Goal: Task Accomplishment & Management: Manage account settings

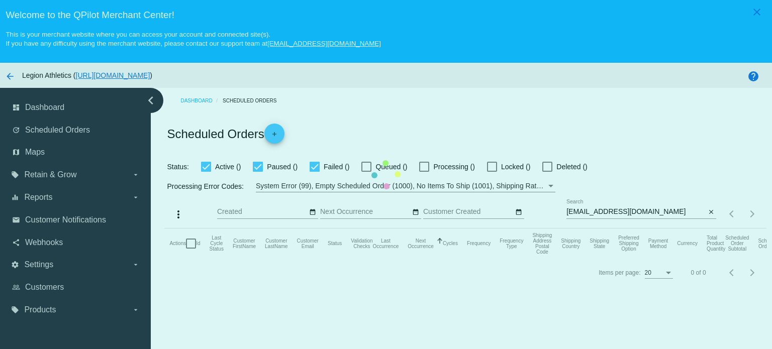
click at [418, 229] on mat-table "Actions Id Last Cycle Status Customer FirstName Customer LastName Customer Emai…" at bounding box center [464, 244] width 601 height 30
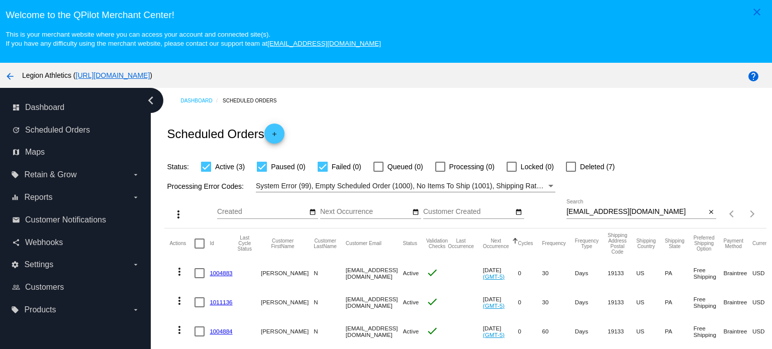
click at [593, 211] on input "[EMAIL_ADDRESS][DOMAIN_NAME]" at bounding box center [635, 212] width 139 height 8
paste input "[EMAIL_ADDRESS]"
type input "[EMAIL_ADDRESS][DOMAIN_NAME]"
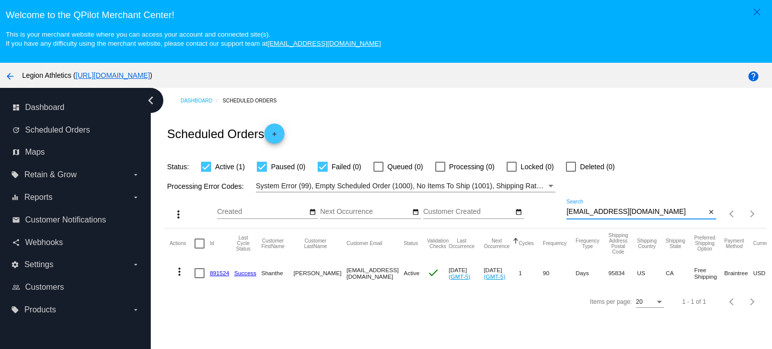
scroll to position [50, 0]
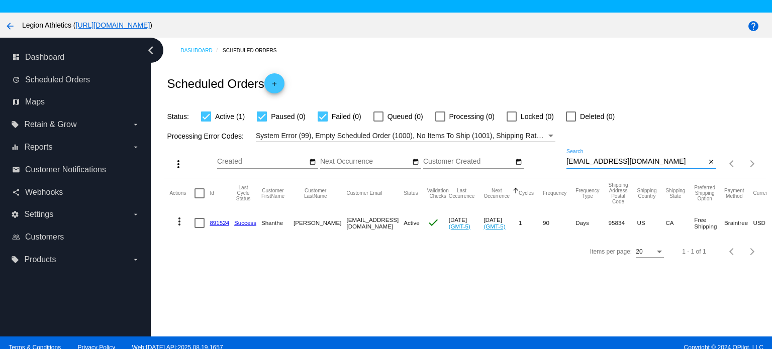
drag, startPoint x: 219, startPoint y: 224, endPoint x: 221, endPoint y: 233, distance: 9.9
click at [219, 224] on link "891524" at bounding box center [220, 223] width 20 height 7
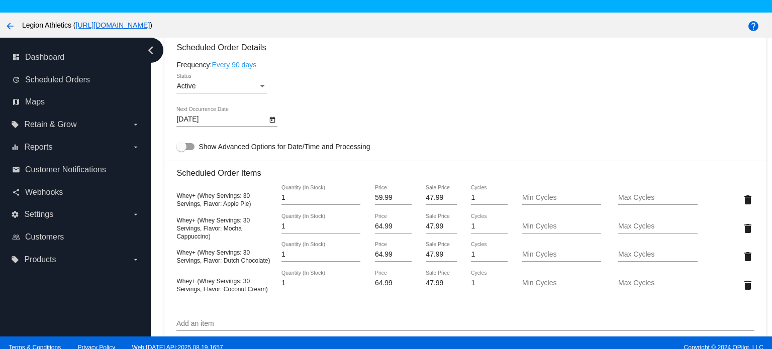
scroll to position [653, 0]
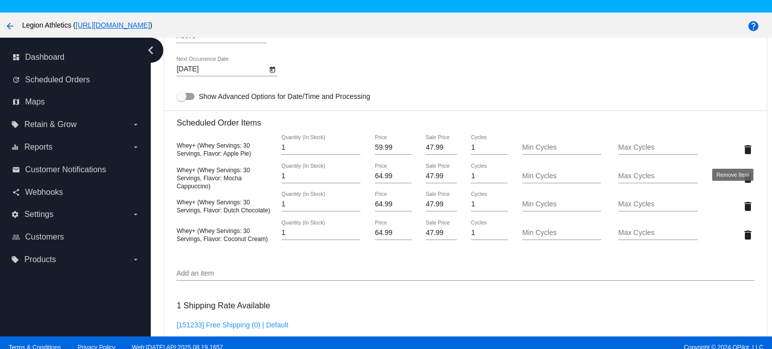
click at [742, 152] on mat-icon "delete" at bounding box center [748, 150] width 12 height 12
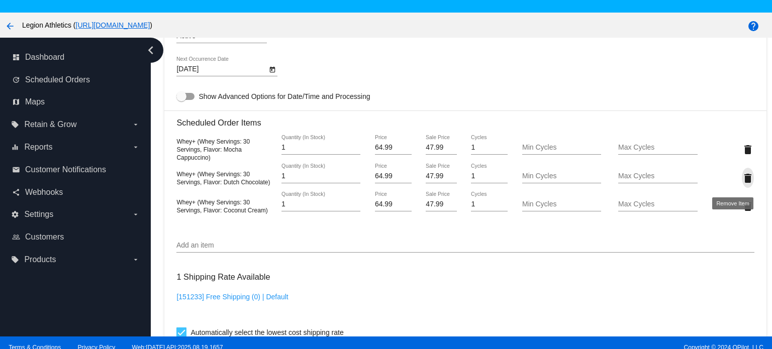
click at [742, 181] on mat-icon "delete" at bounding box center [748, 178] width 12 height 12
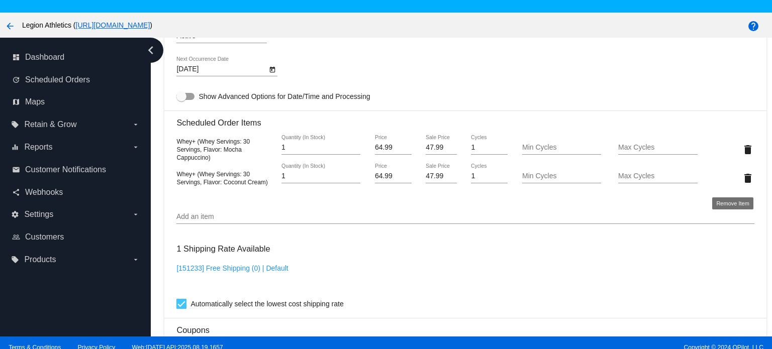
click at [742, 181] on mat-icon "delete" at bounding box center [748, 178] width 12 height 12
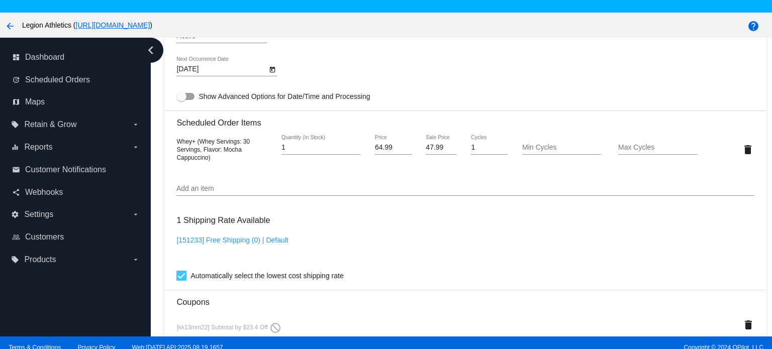
click at [212, 190] on input "Add an item" at bounding box center [464, 189] width 577 height 8
paste input "850027345925"
type input "850027345925"
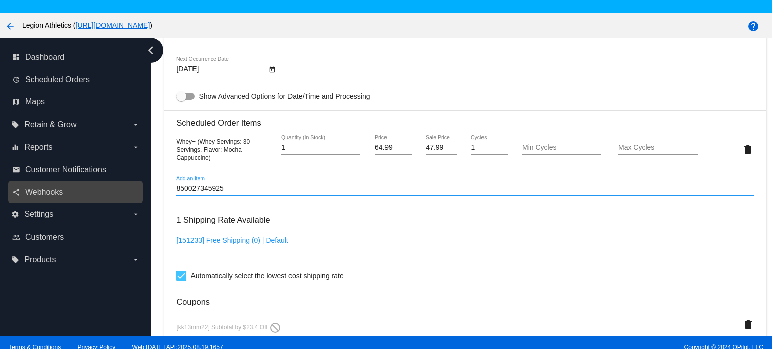
drag, startPoint x: 227, startPoint y: 190, endPoint x: 87, endPoint y: 189, distance: 139.2
click at [91, 189] on div "dashboard Dashboard update Scheduled Orders map Maps local_offer Retain & Grow …" at bounding box center [386, 187] width 772 height 299
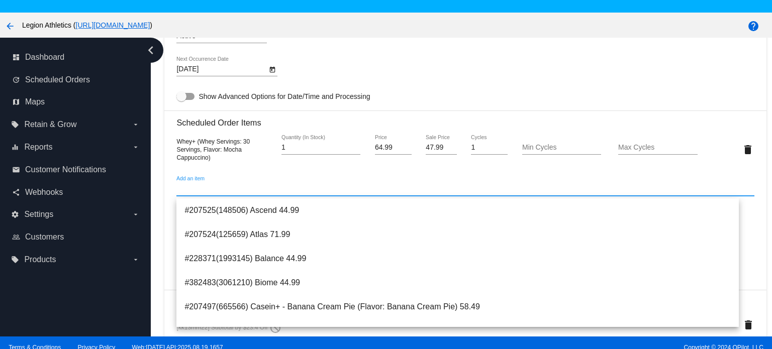
paste input "4481960"
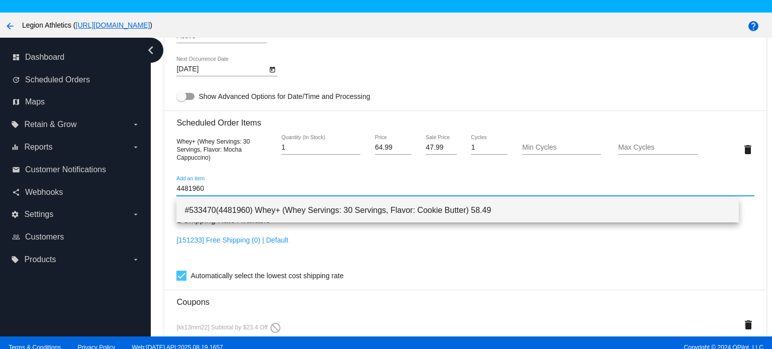
type input "4481960"
click at [270, 213] on span "#533470(4481960) Whey+ (Whey Servings: 30 Servings, Flavor: Cookie Butter) 58.49" at bounding box center [457, 210] width 546 height 24
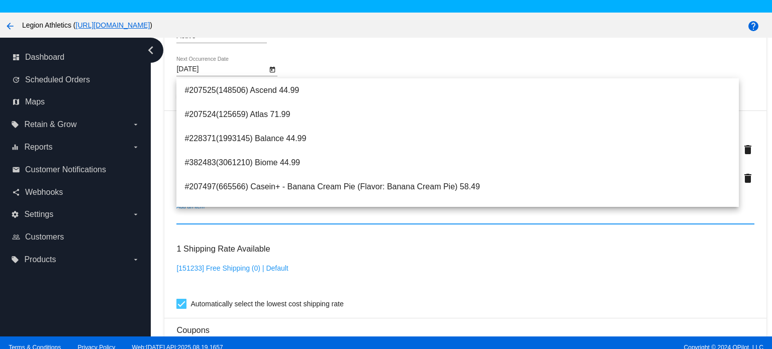
paste input "4381942"
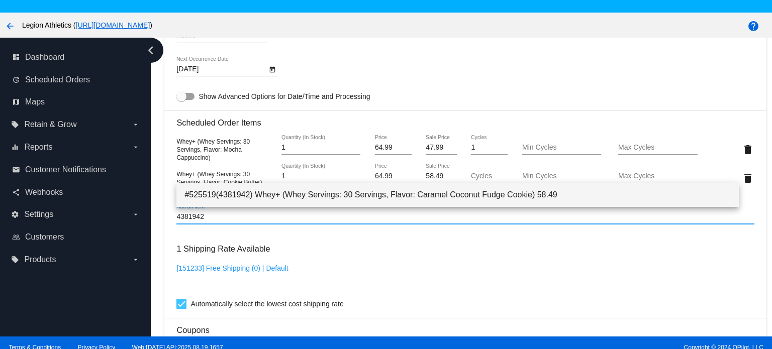
type input "4381942"
click at [377, 193] on span "#525519(4381942) Whey+ (Whey Servings: 30 Servings, Flavor: Caramel Coconut Fud…" at bounding box center [457, 195] width 546 height 24
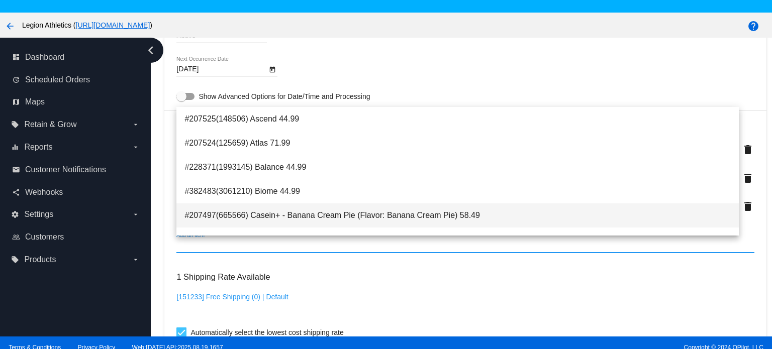
paste input "4080206"
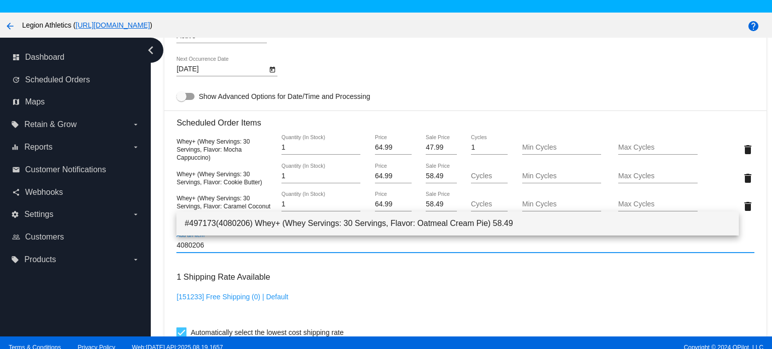
type input "4080206"
click at [241, 219] on span "#497173(4080206) Whey+ (Whey Servings: 30 Servings, Flavor: Oatmeal Cream Pie) …" at bounding box center [457, 224] width 546 height 24
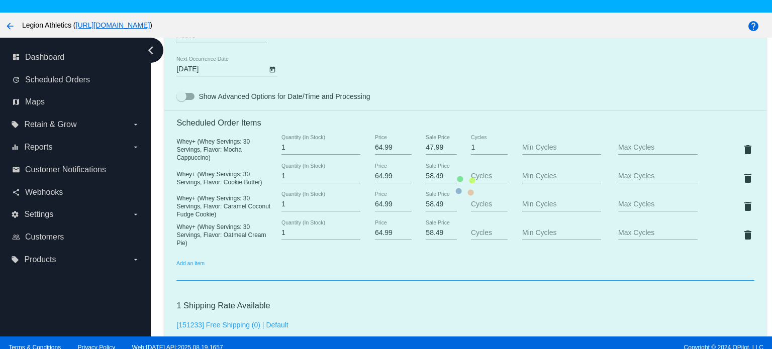
scroll to position [703, 0]
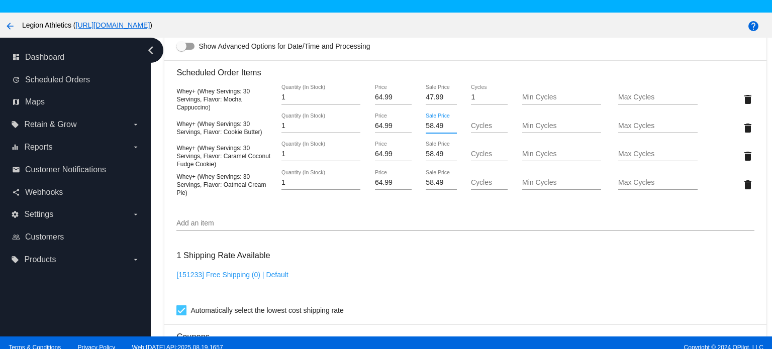
drag, startPoint x: 420, startPoint y: 128, endPoint x: 438, endPoint y: 126, distance: 18.2
click at [438, 126] on input "58.49" at bounding box center [441, 126] width 31 height 8
type input "47.99"
click at [429, 285] on mat-card "Customer 6346108: [PERSON_NAME] [EMAIL_ADDRESS][DOMAIN_NAME] Customer Shipping …" at bounding box center [464, 135] width 601 height 1125
drag, startPoint x: 421, startPoint y: 156, endPoint x: 438, endPoint y: 157, distance: 17.6
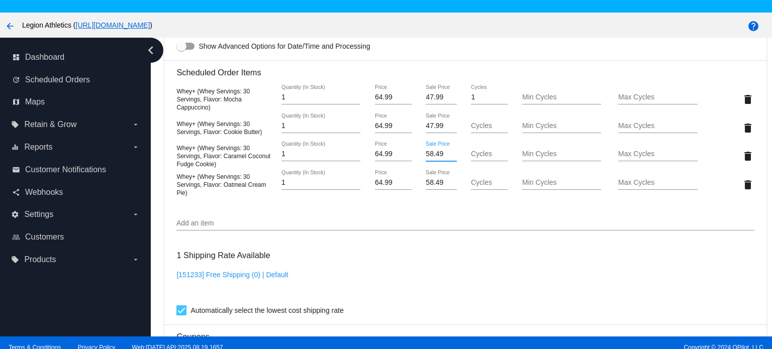
click at [438, 157] on input "58.49" at bounding box center [441, 154] width 31 height 8
type input "47.99"
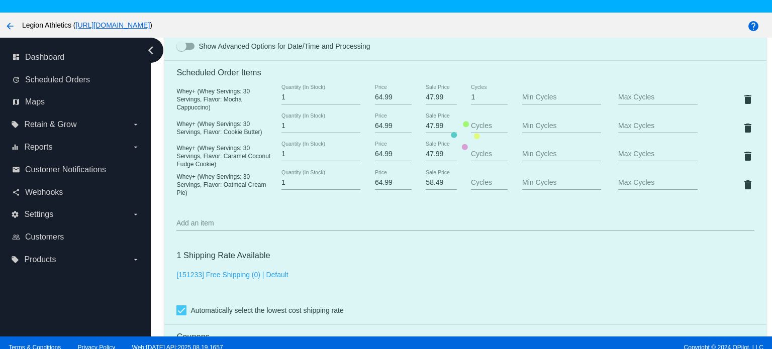
click at [483, 261] on mat-card "Customer 6346108: [PERSON_NAME] [EMAIL_ADDRESS][DOMAIN_NAME] Customer Shipping …" at bounding box center [464, 135] width 601 height 1125
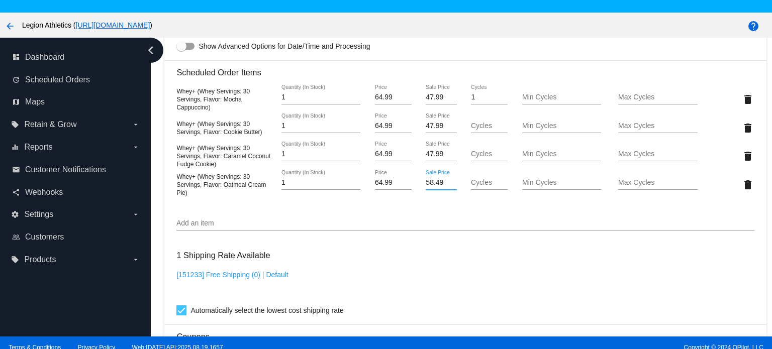
drag, startPoint x: 421, startPoint y: 186, endPoint x: 438, endPoint y: 185, distance: 17.1
click at [438, 185] on input "58.49" at bounding box center [441, 183] width 31 height 8
type input "47.99"
click at [444, 240] on mat-card "Customer 6346108: [PERSON_NAME] [EMAIL_ADDRESS][DOMAIN_NAME] Customer Shipping …" at bounding box center [464, 135] width 601 height 1125
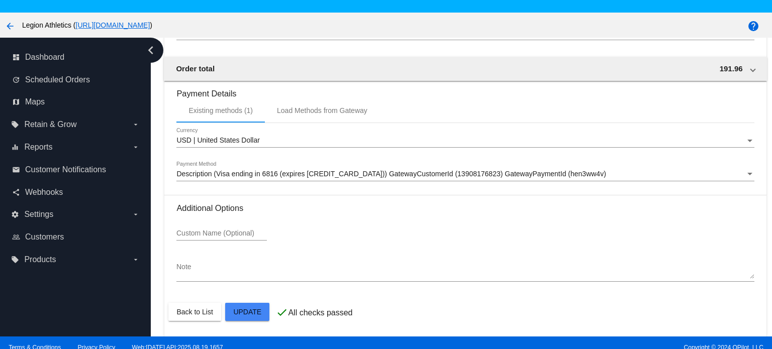
scroll to position [63, 0]
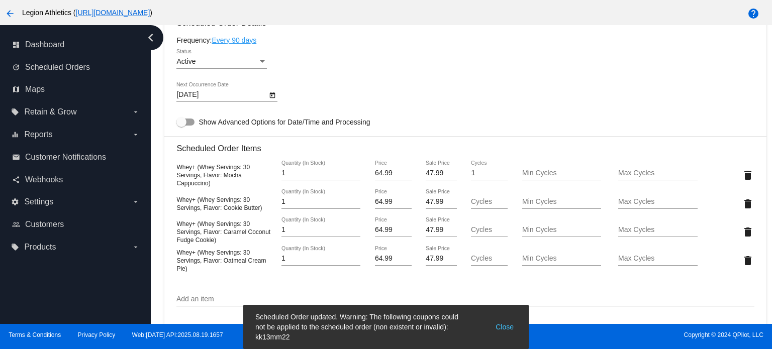
scroll to position [616, 0]
click at [430, 77] on div "Active Status" at bounding box center [464, 62] width 577 height 29
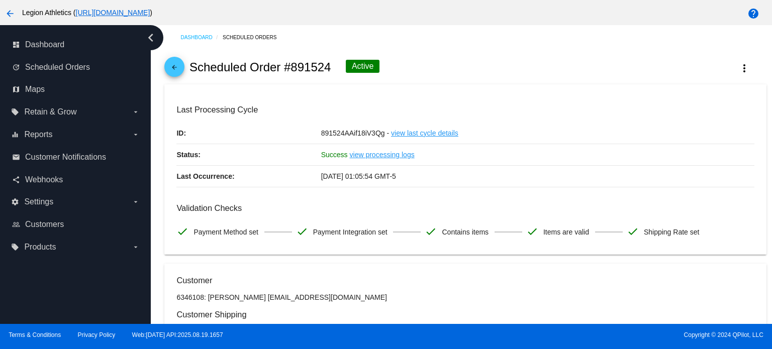
scroll to position [0, 0]
click at [183, 65] on link "arrow_back" at bounding box center [174, 67] width 20 height 20
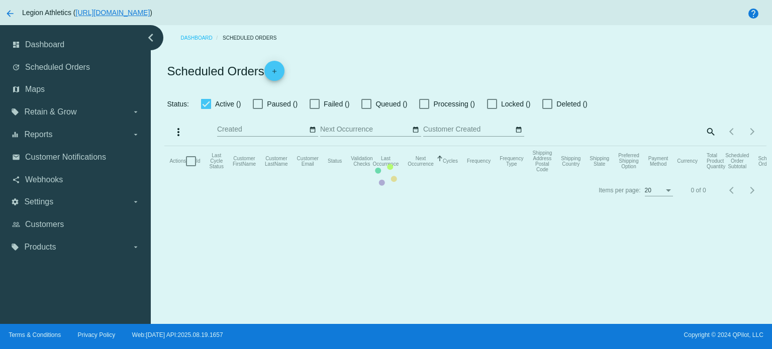
checkbox input "true"
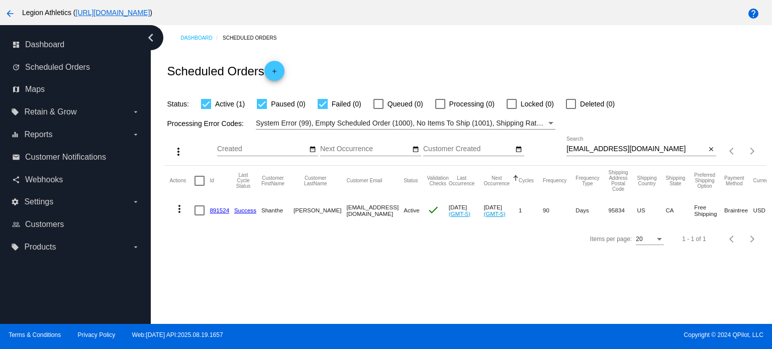
click at [218, 209] on link "891524" at bounding box center [220, 210] width 20 height 7
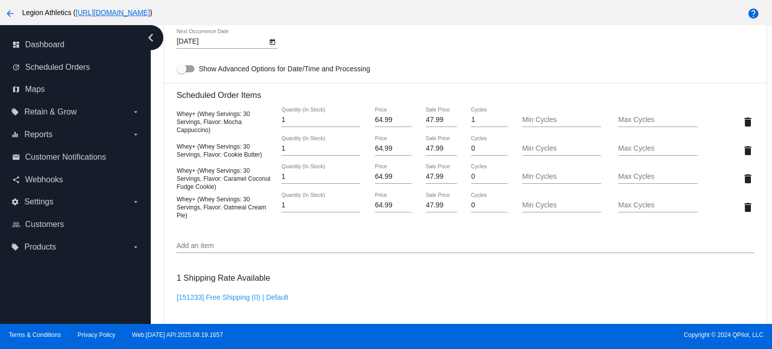
scroll to position [666, 0]
